Goal: Information Seeking & Learning: Find specific fact

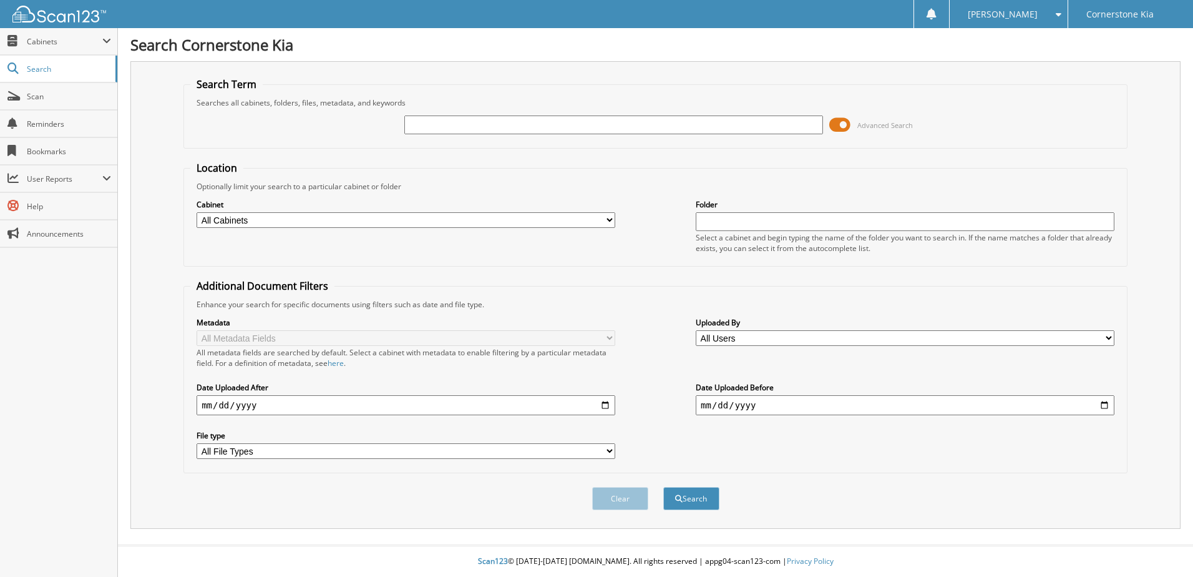
click at [645, 135] on div at bounding box center [613, 124] width 419 height 21
click at [654, 117] on input "text" at bounding box center [613, 124] width 419 height 19
type input "k48315a"
click at [663, 487] on button "Search" at bounding box center [691, 498] width 56 height 23
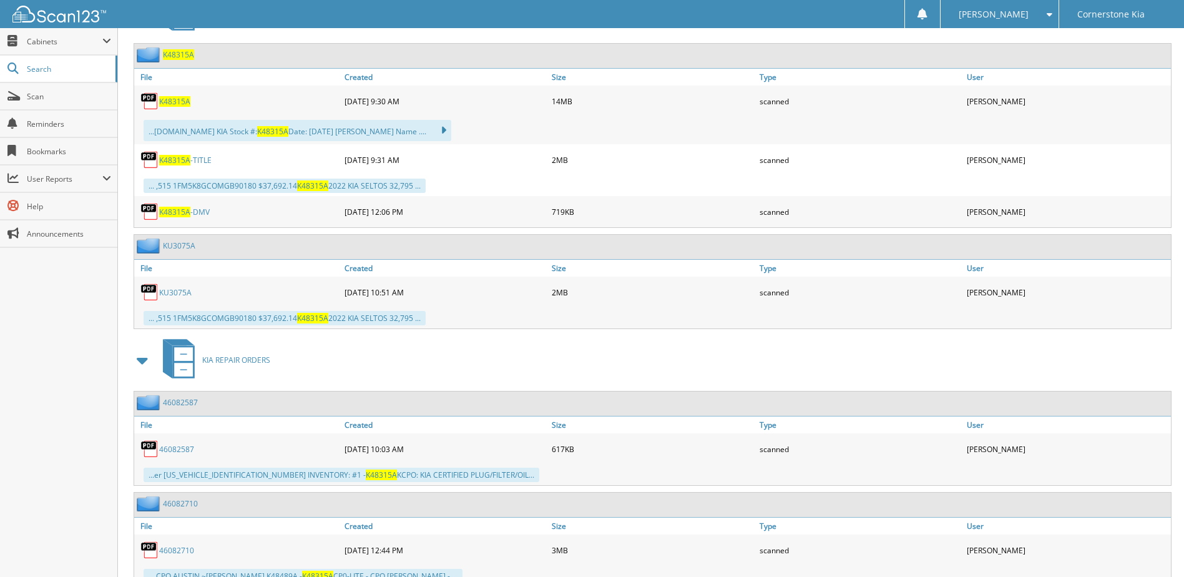
scroll to position [366, 0]
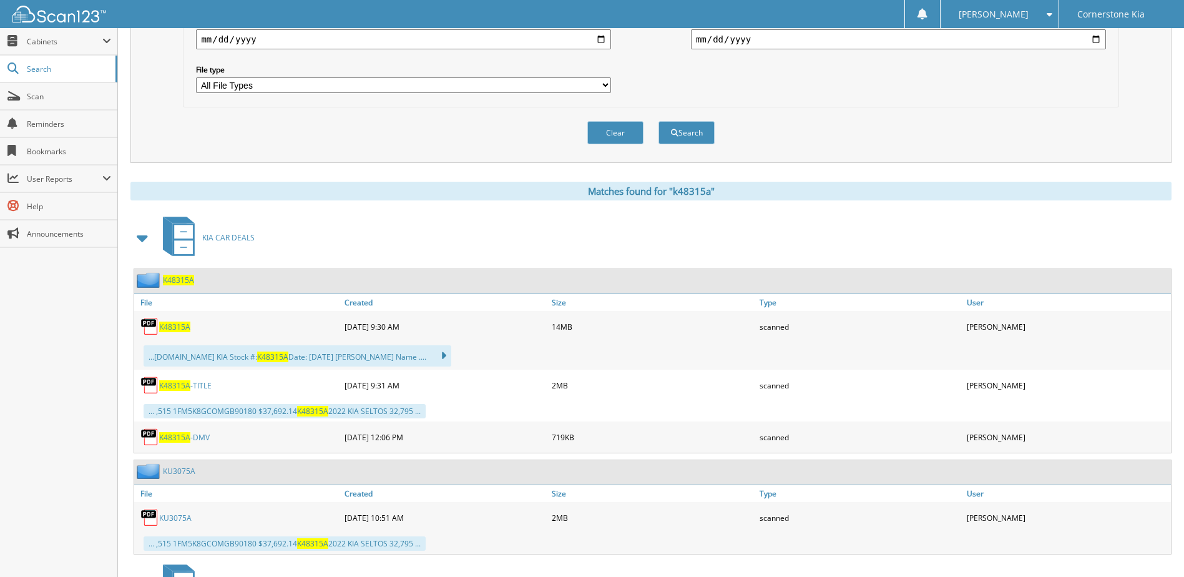
click at [182, 330] on span "K48315A" at bounding box center [174, 326] width 31 height 11
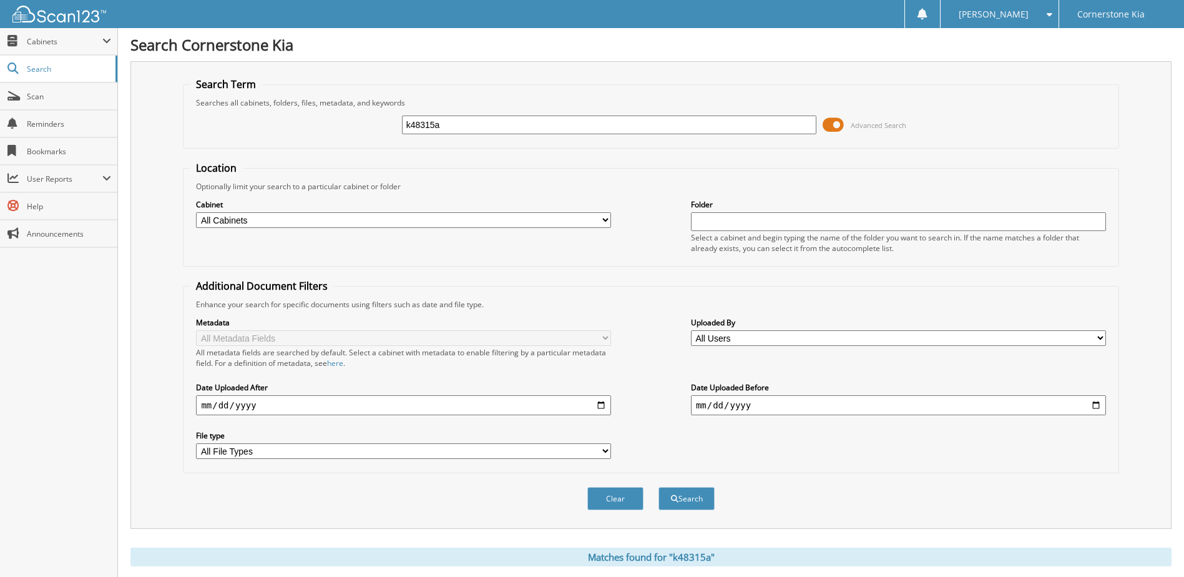
drag, startPoint x: 501, startPoint y: 133, endPoint x: 344, endPoint y: 119, distance: 157.9
click at [344, 119] on div "k48315a Advanced Search" at bounding box center [651, 125] width 922 height 34
type input "k48474a"
click at [658, 487] on button "Search" at bounding box center [686, 498] width 56 height 23
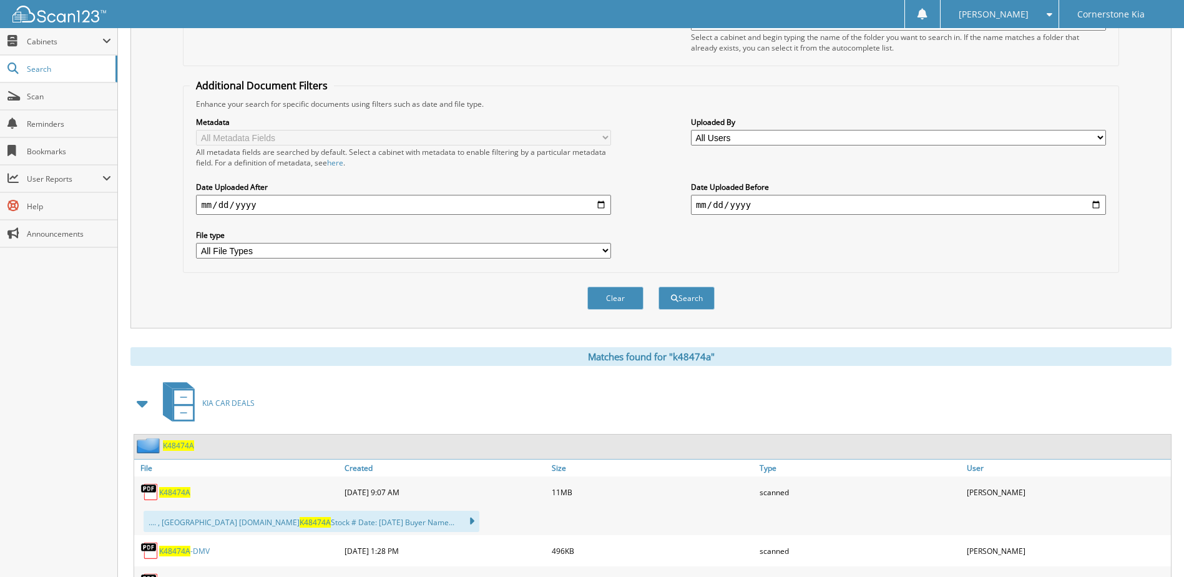
scroll to position [416, 0]
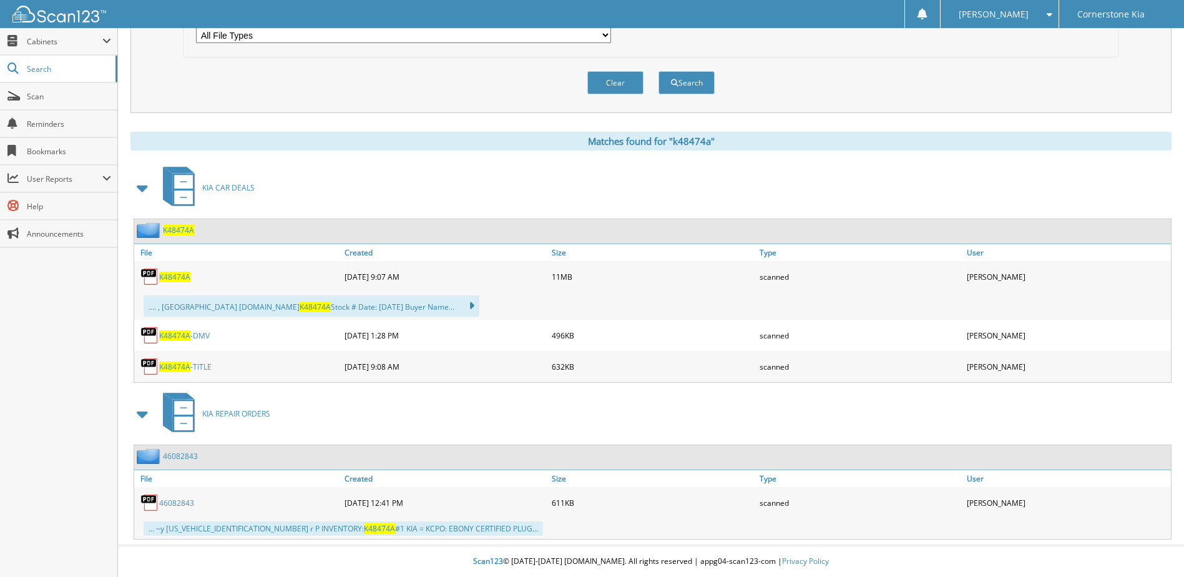
click at [179, 273] on span "K48474A" at bounding box center [174, 276] width 31 height 11
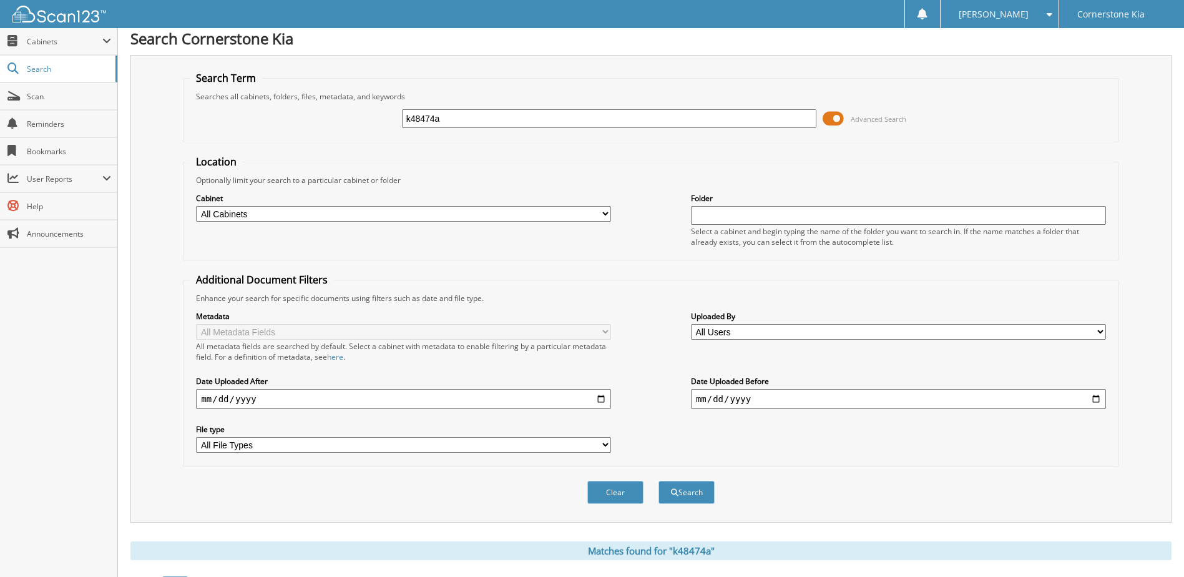
scroll to position [0, 0]
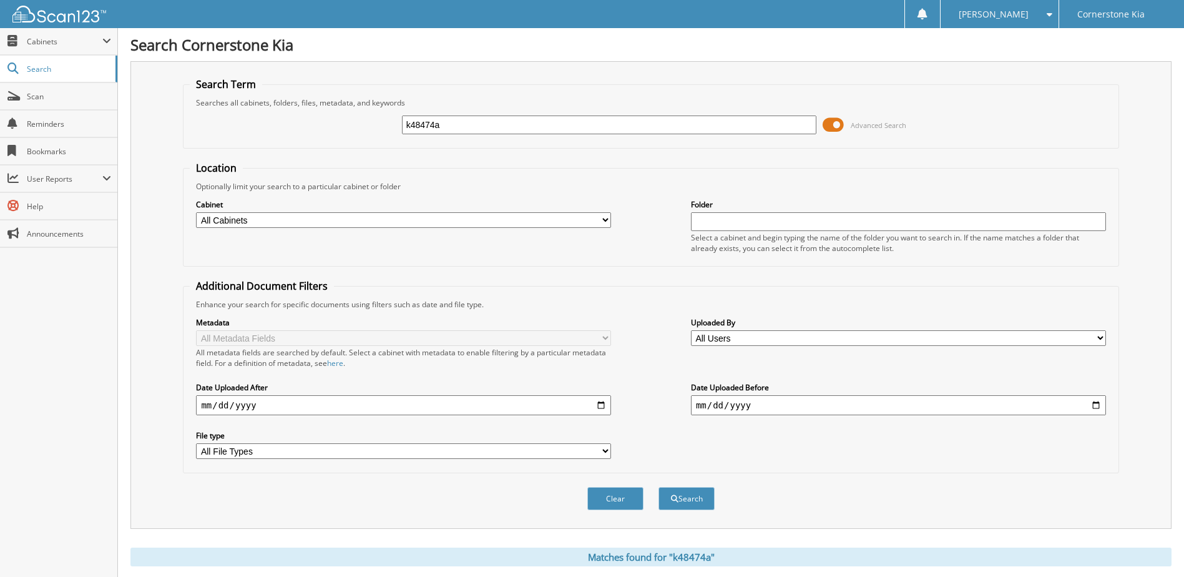
drag, startPoint x: 527, startPoint y: 132, endPoint x: 376, endPoint y: 126, distance: 150.5
click at [376, 126] on div "k48474a Advanced Search" at bounding box center [651, 125] width 922 height 34
type input "ku3204"
click at [658, 487] on button "Search" at bounding box center [686, 498] width 56 height 23
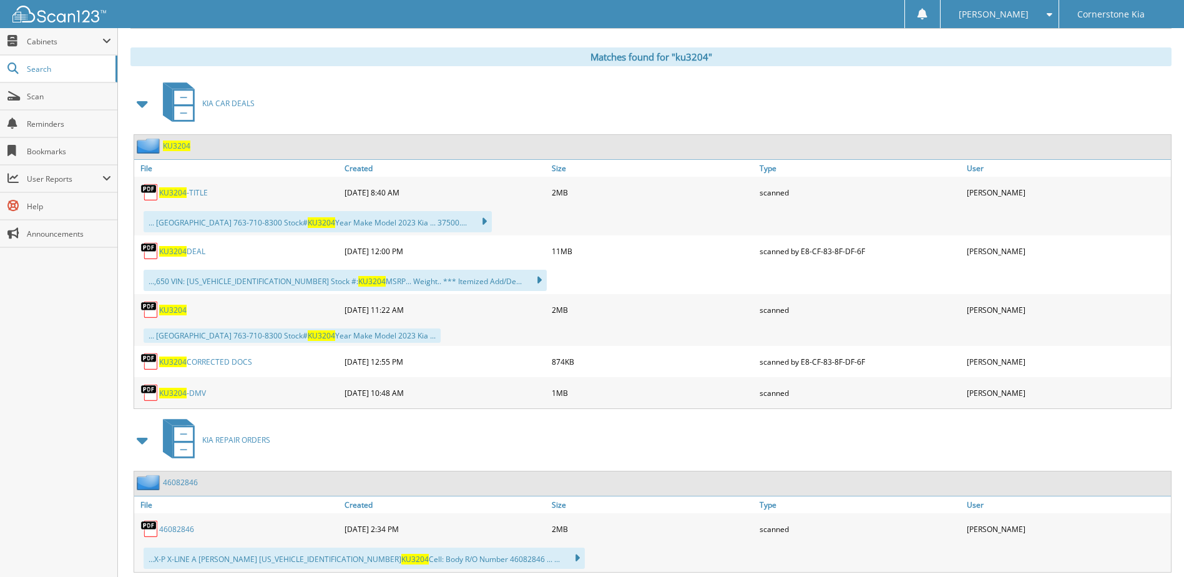
scroll to position [499, 0]
click at [164, 251] on span "KU3204" at bounding box center [172, 252] width 27 height 11
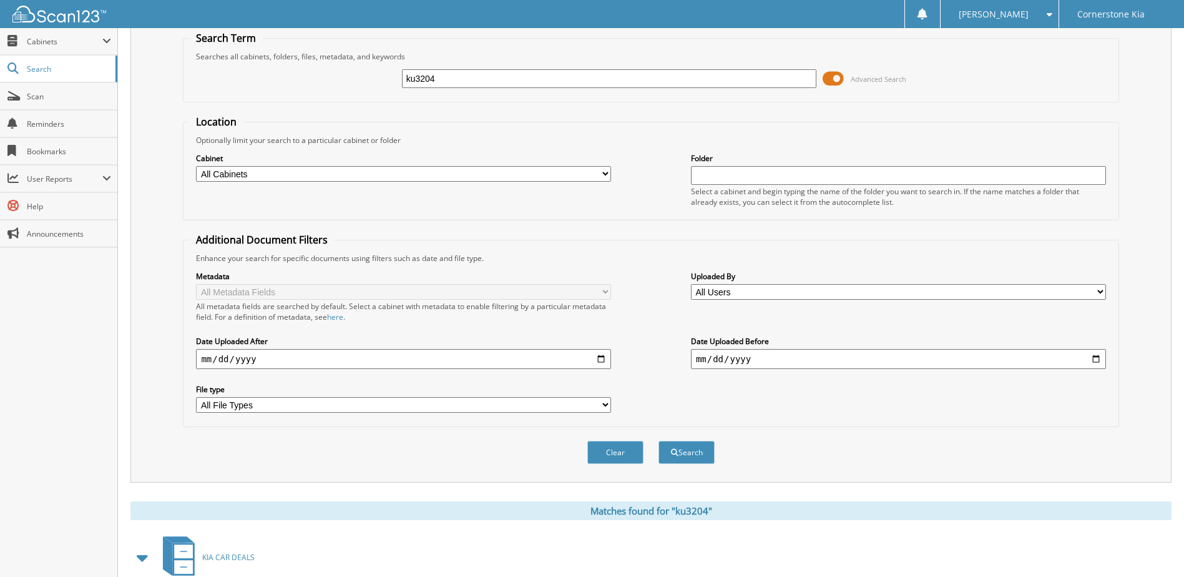
scroll to position [0, 0]
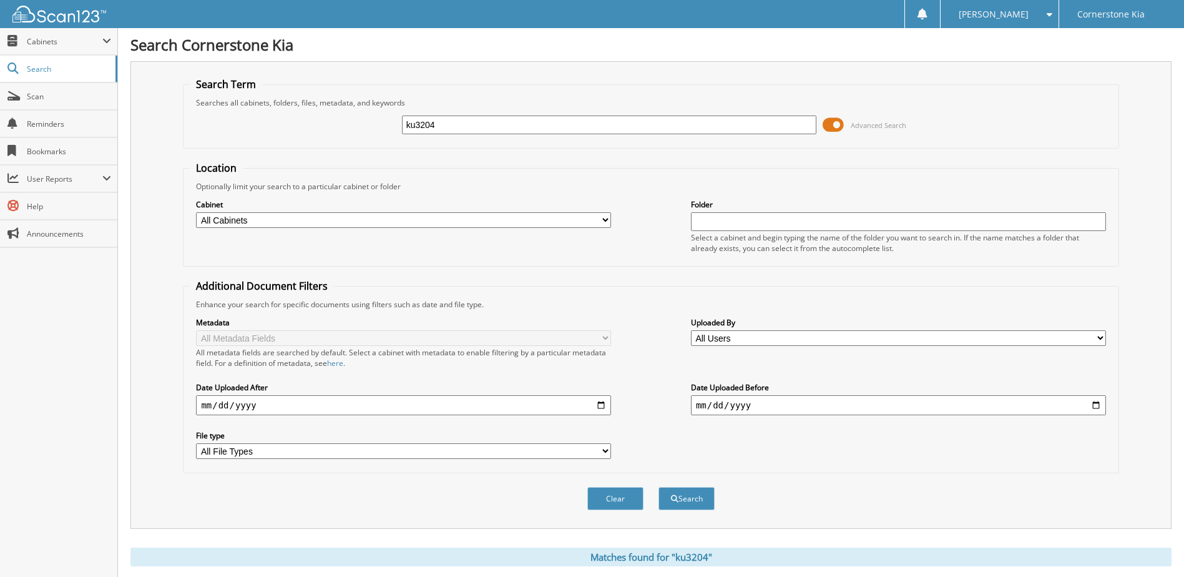
drag, startPoint x: 449, startPoint y: 126, endPoint x: 360, endPoint y: 111, distance: 90.5
click at [354, 123] on div "ku3204 Advanced Search" at bounding box center [651, 125] width 922 height 34
type input "k49047+"
click at [658, 487] on button "Search" at bounding box center [686, 498] width 56 height 23
click at [468, 129] on input "k49047+" at bounding box center [609, 124] width 415 height 19
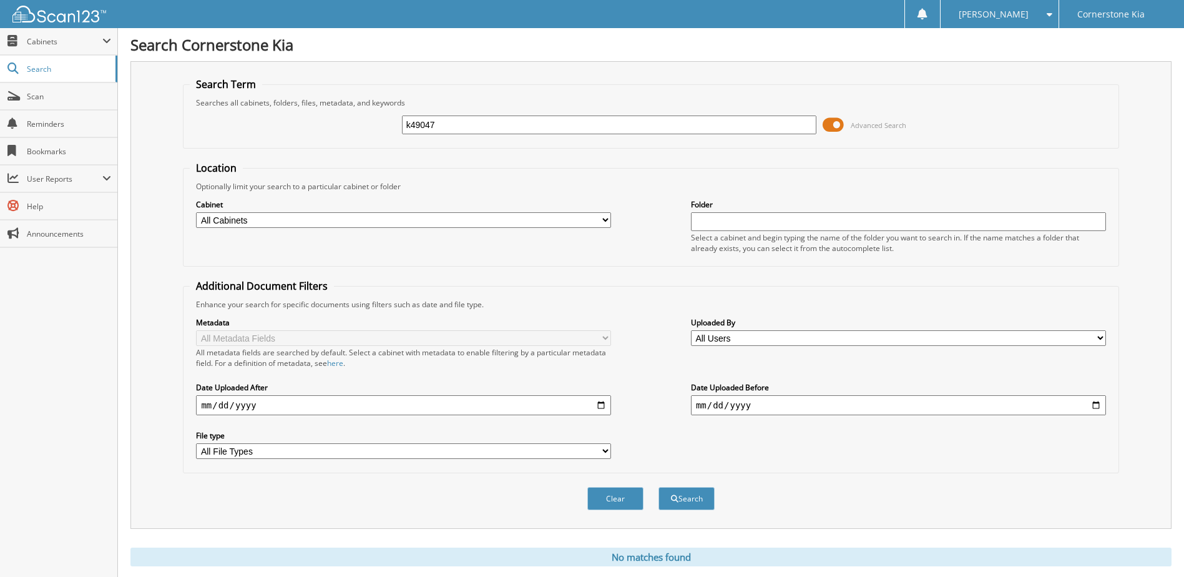
type input "k49047"
click at [658, 487] on button "Search" at bounding box center [686, 498] width 56 height 23
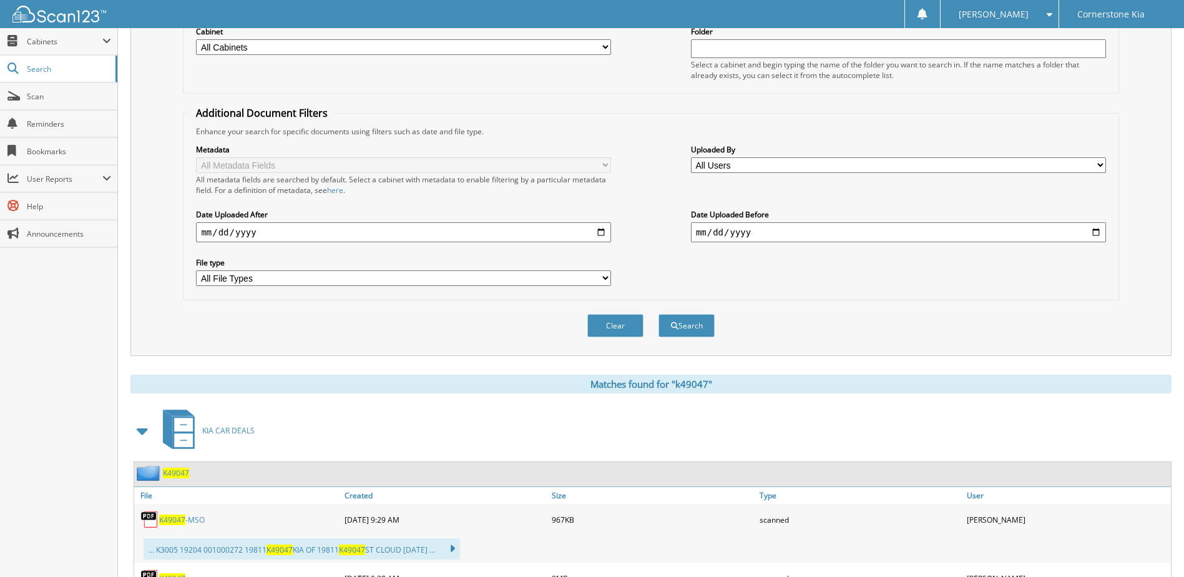
scroll to position [280, 0]
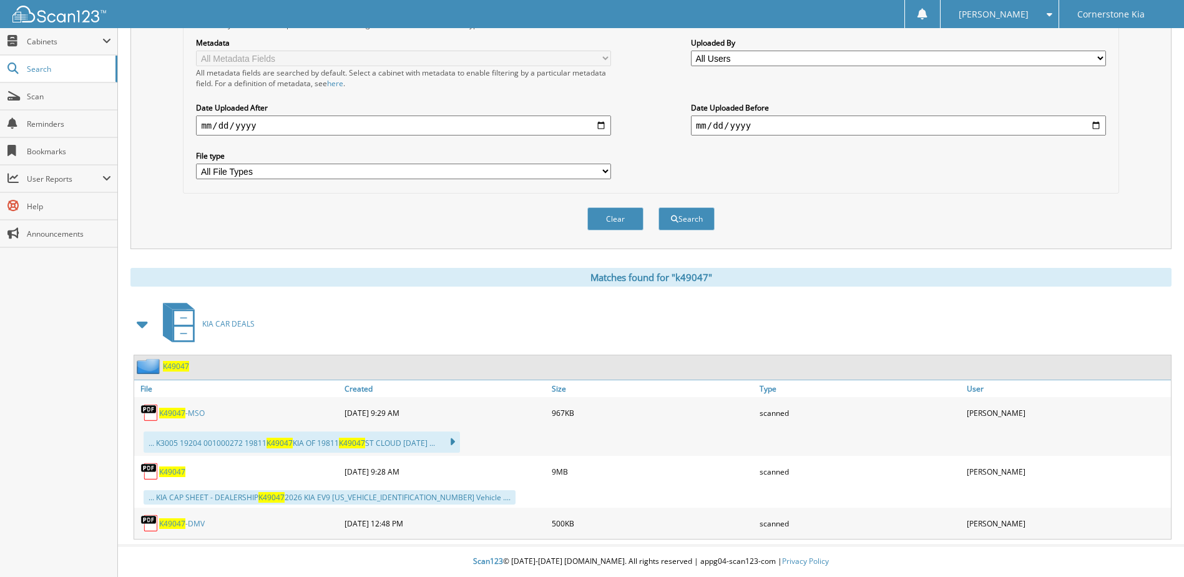
click at [166, 474] on span "K49047" at bounding box center [172, 471] width 26 height 11
